Goal: Task Accomplishment & Management: Manage account settings

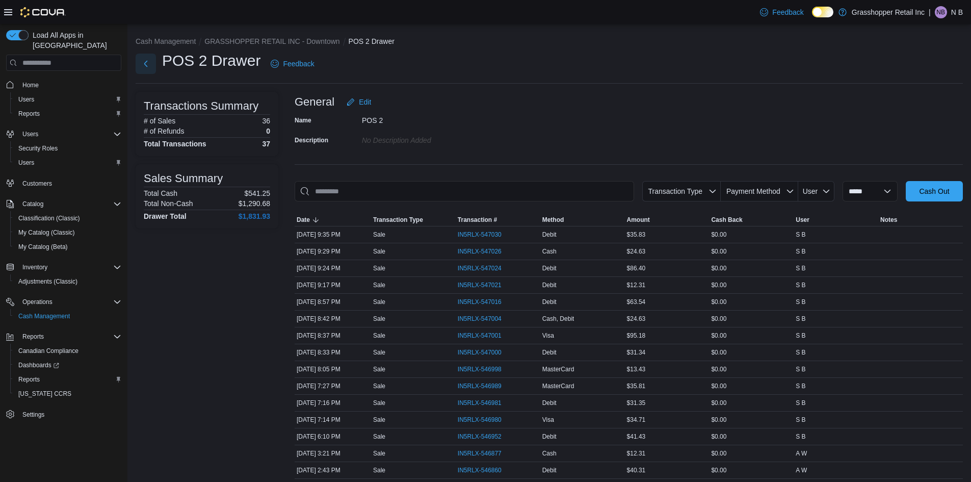
click at [143, 62] on button "Next" at bounding box center [146, 64] width 20 height 20
click at [318, 128] on div "**********" at bounding box center [549, 461] width 844 height 874
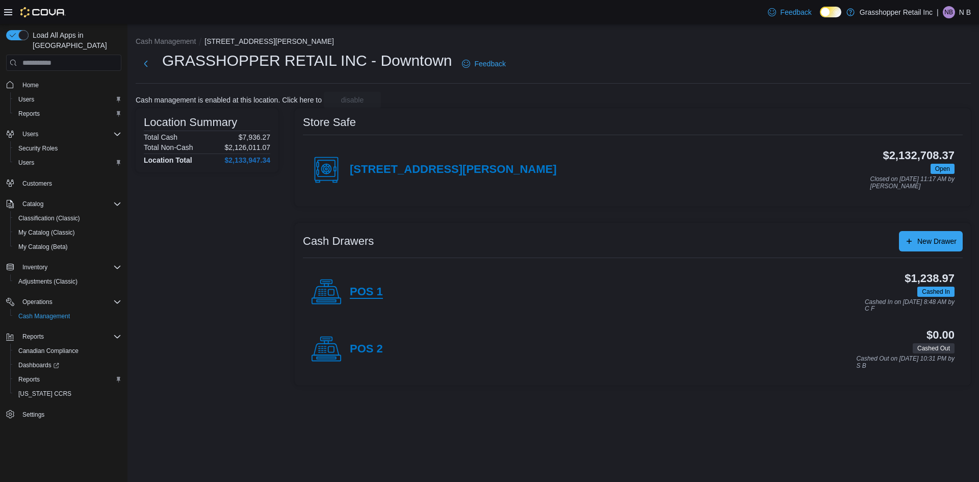
click at [379, 298] on h4 "POS 1" at bounding box center [366, 292] width 33 height 13
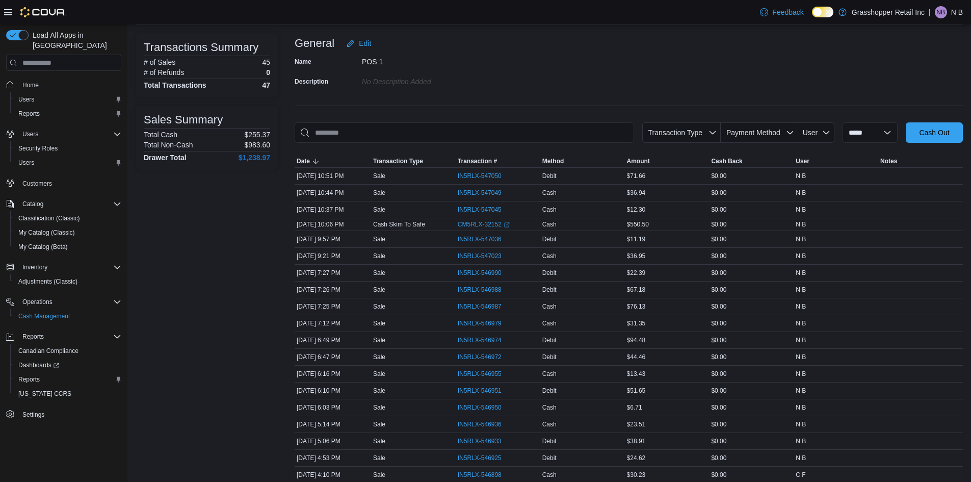
scroll to position [102, 0]
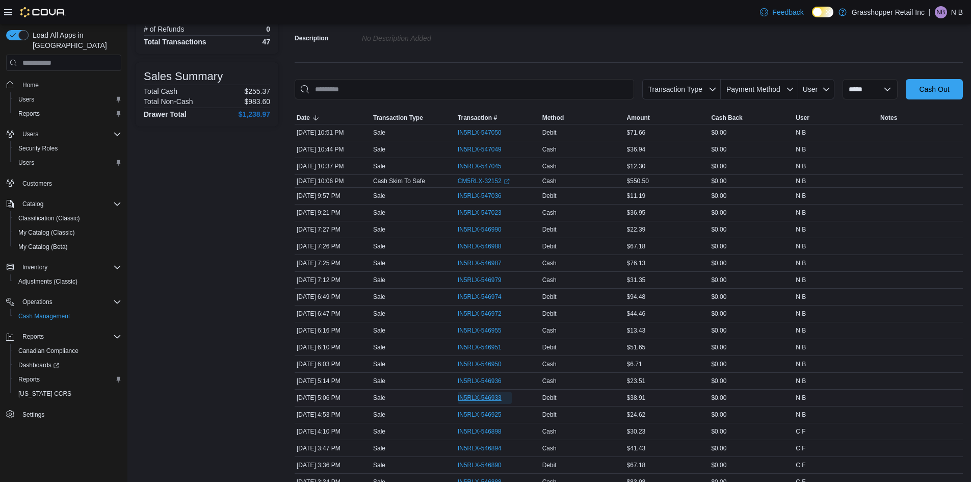
click at [493, 399] on span "IN5RLX-546933" at bounding box center [480, 398] width 44 height 8
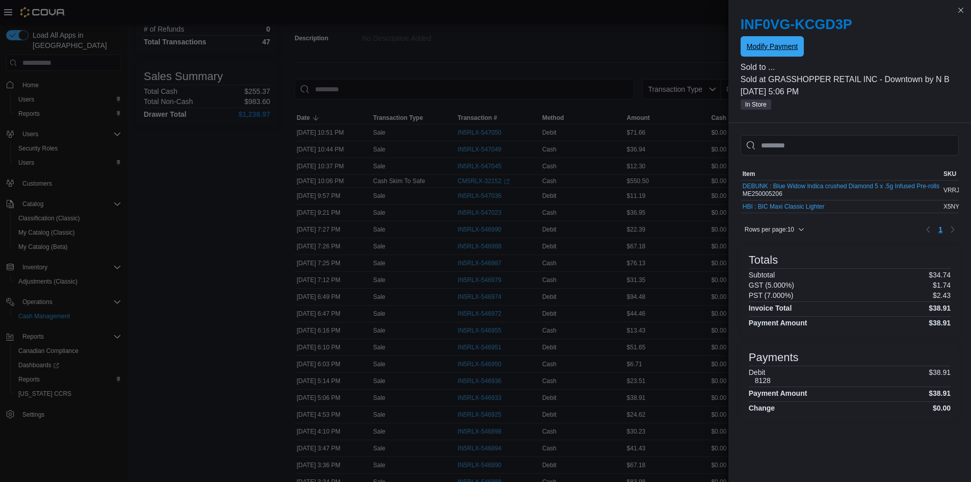
click at [786, 51] on span "Modify Payment" at bounding box center [772, 46] width 51 height 10
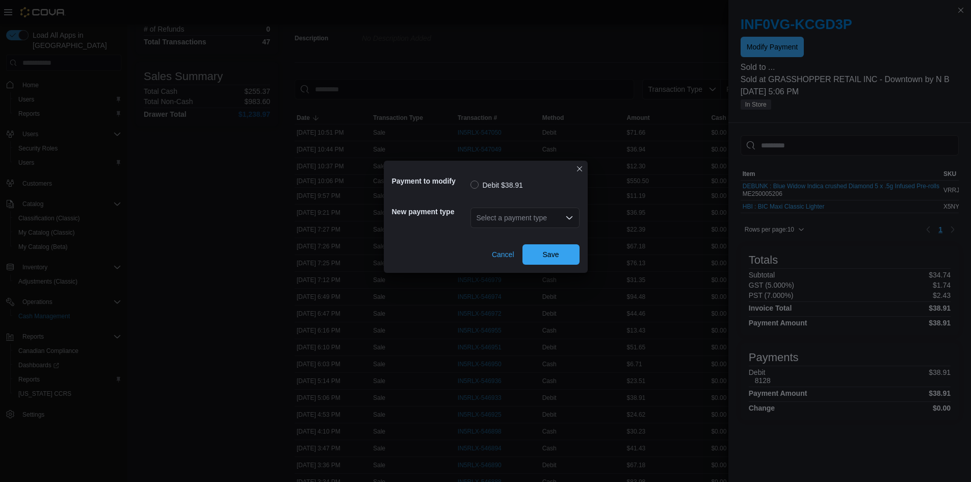
click at [549, 214] on div "Select a payment type" at bounding box center [525, 218] width 109 height 20
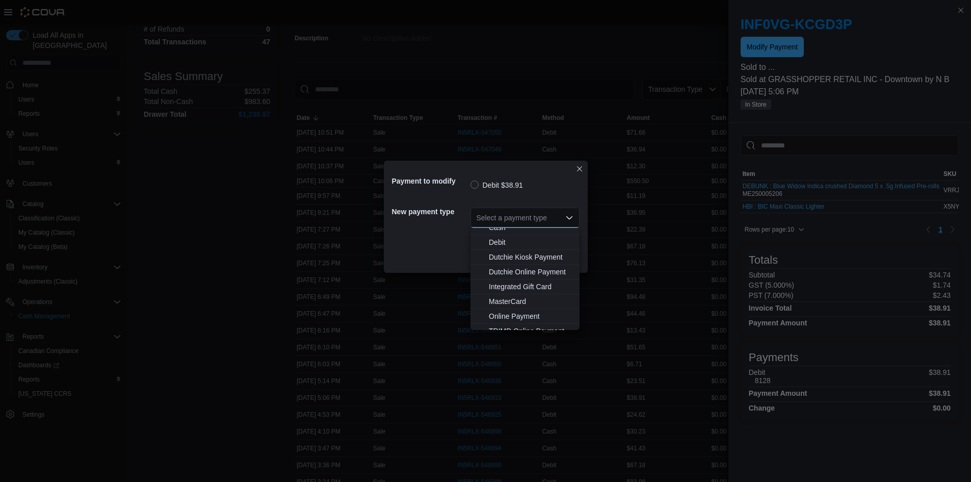
scroll to position [75, 0]
click at [522, 282] on span "MasterCard" at bounding box center [531, 278] width 85 height 10
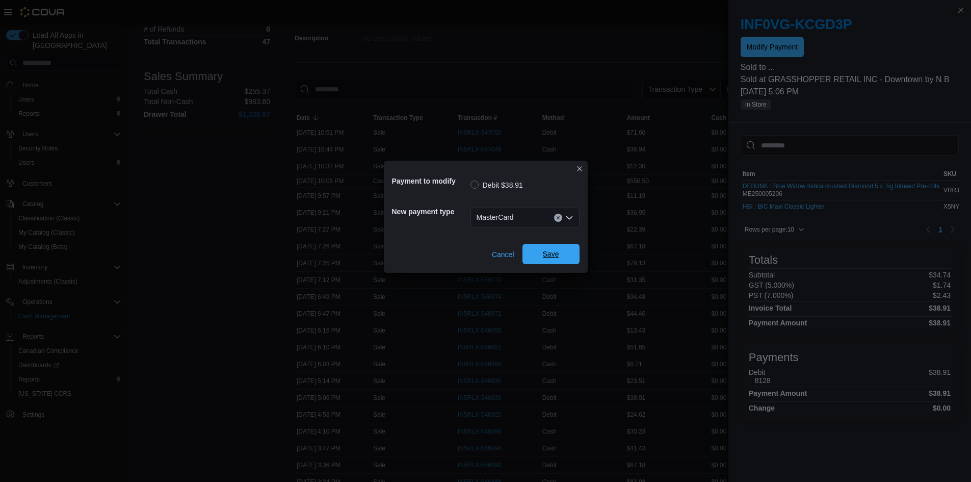
click at [543, 254] on span "Save" at bounding box center [551, 254] width 16 height 10
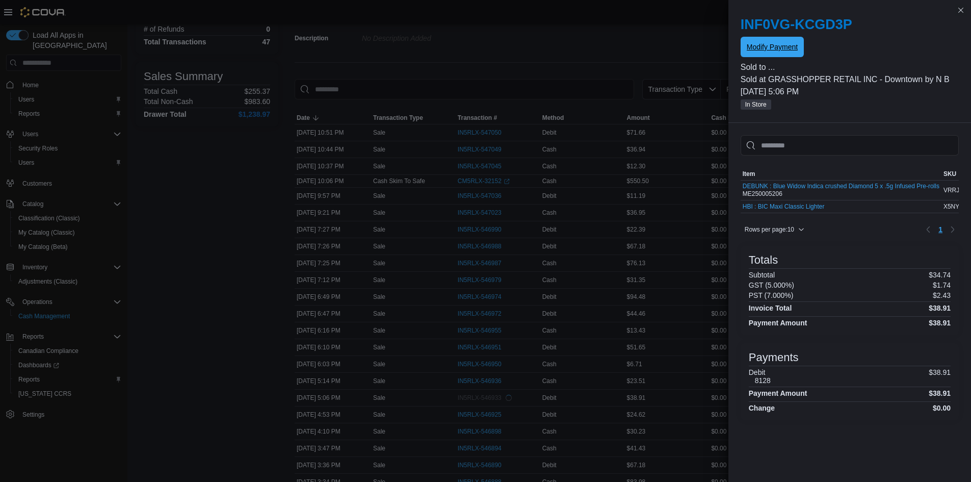
scroll to position [0, 0]
